Goal: Navigation & Orientation: Go to known website

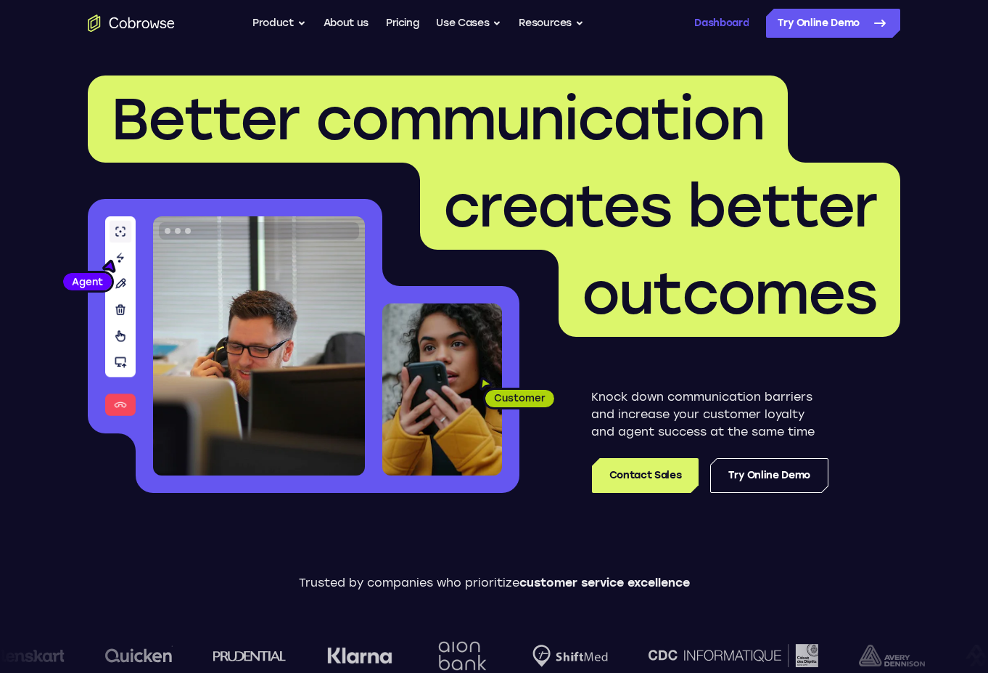
click at [728, 21] on link "Dashboard" at bounding box center [721, 23] width 54 height 29
click at [703, 19] on link "Dashboard" at bounding box center [721, 23] width 54 height 29
click at [681, 22] on link "Log In" at bounding box center [676, 23] width 29 height 29
